Goal: Task Accomplishment & Management: Use online tool/utility

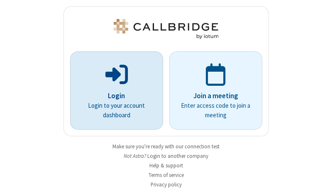
click at [113, 96] on p "Login" at bounding box center [117, 96] width 70 height 11
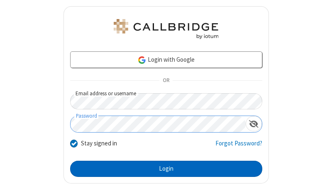
click at [163, 169] on button "Login" at bounding box center [166, 169] width 192 height 17
